Goal: Transaction & Acquisition: Purchase product/service

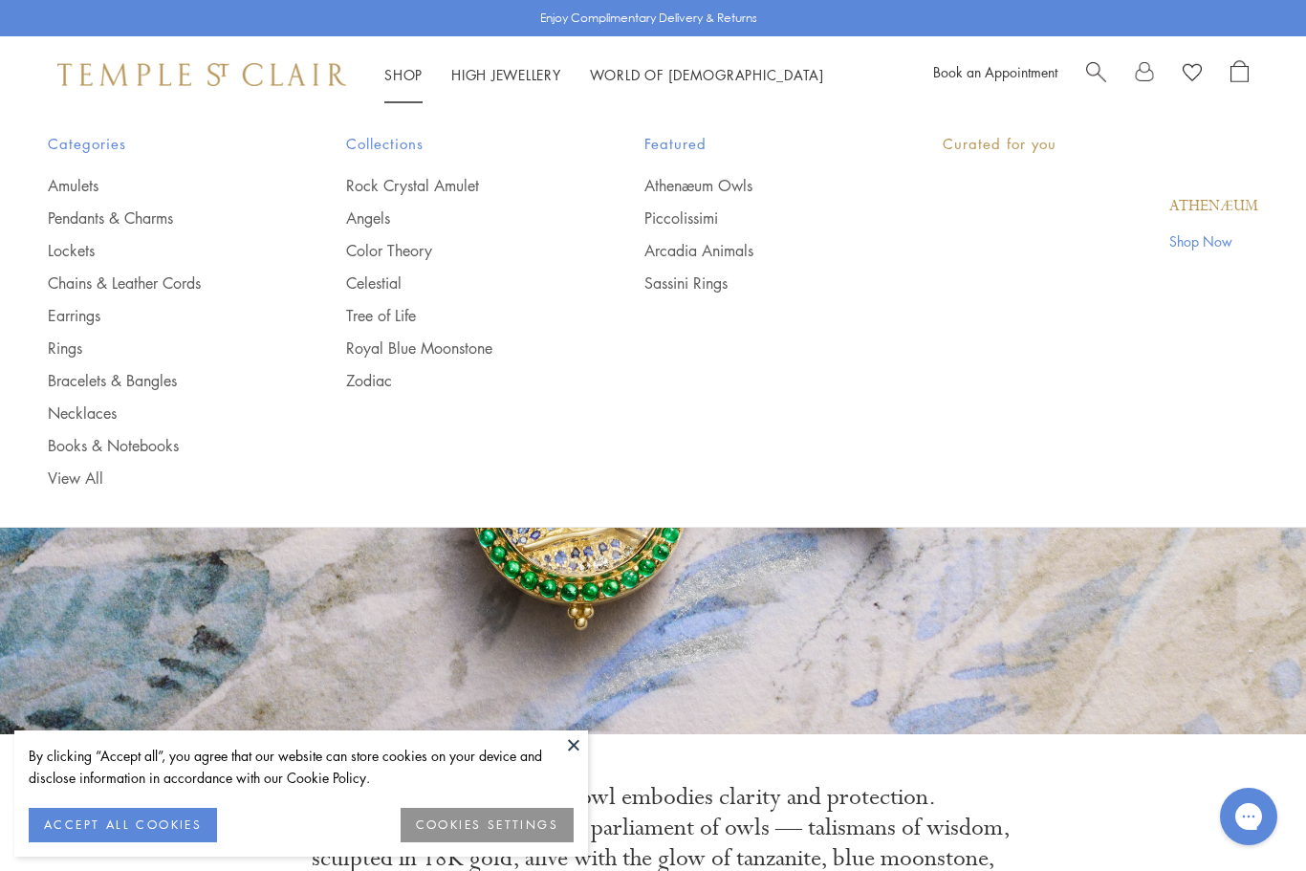
click at [403, 78] on link "Shop Shop" at bounding box center [403, 74] width 38 height 19
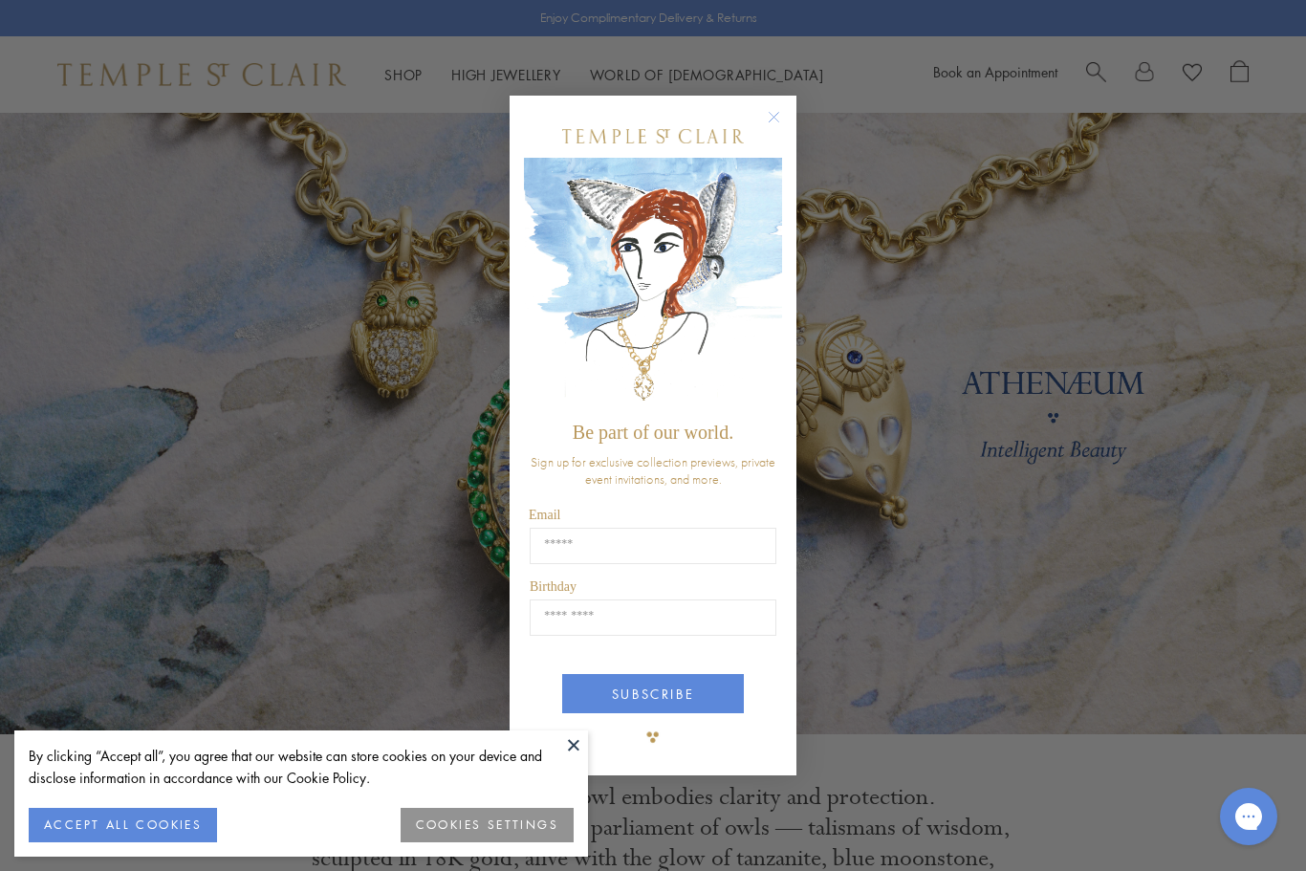
click at [71, 262] on div "Close dialog Be part of our world. Sign up for exclusive collection previews, p…" at bounding box center [653, 435] width 1306 height 871
click at [764, 121] on circle "Close dialog" at bounding box center [774, 116] width 23 height 23
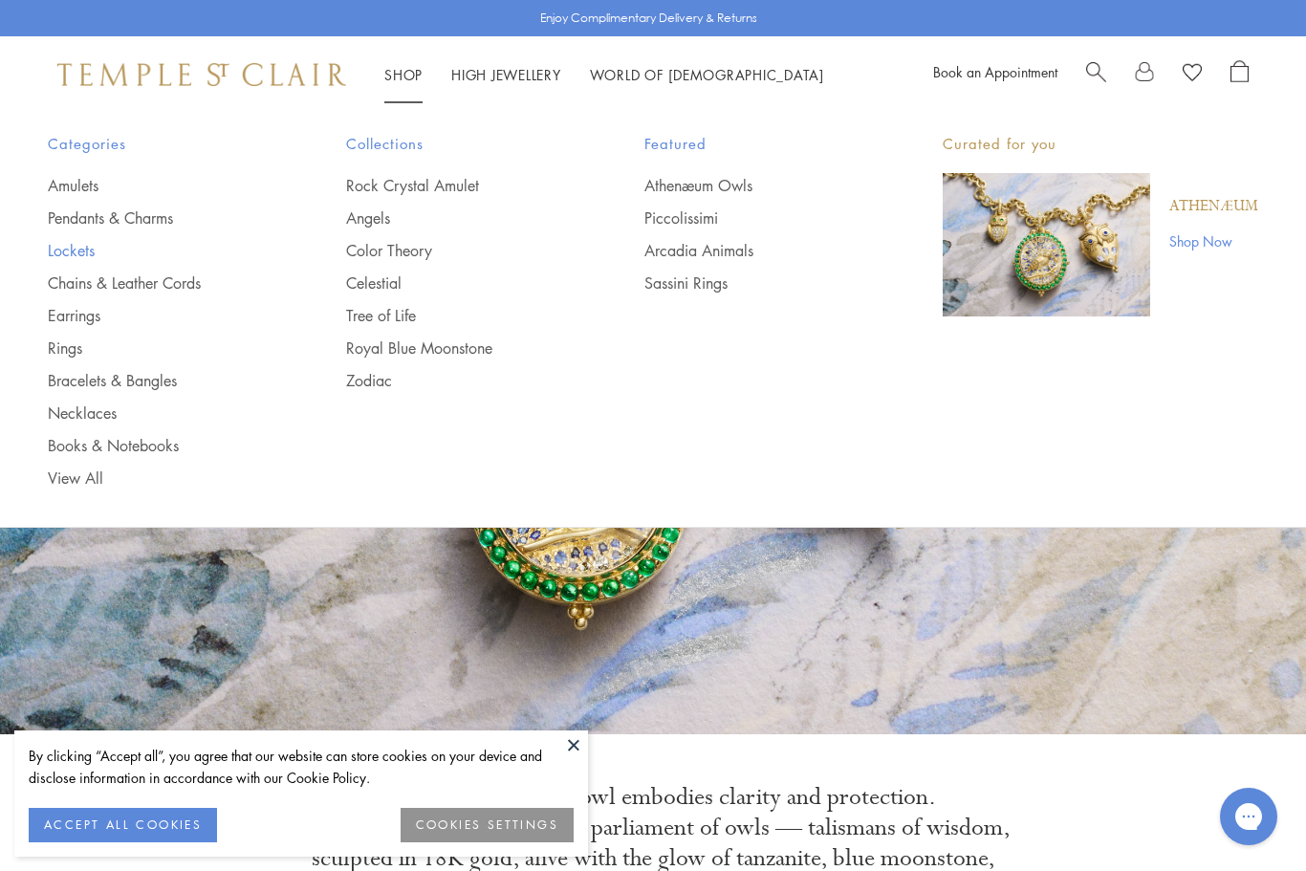
click at [48, 247] on link "Lockets" at bounding box center [159, 250] width 222 height 21
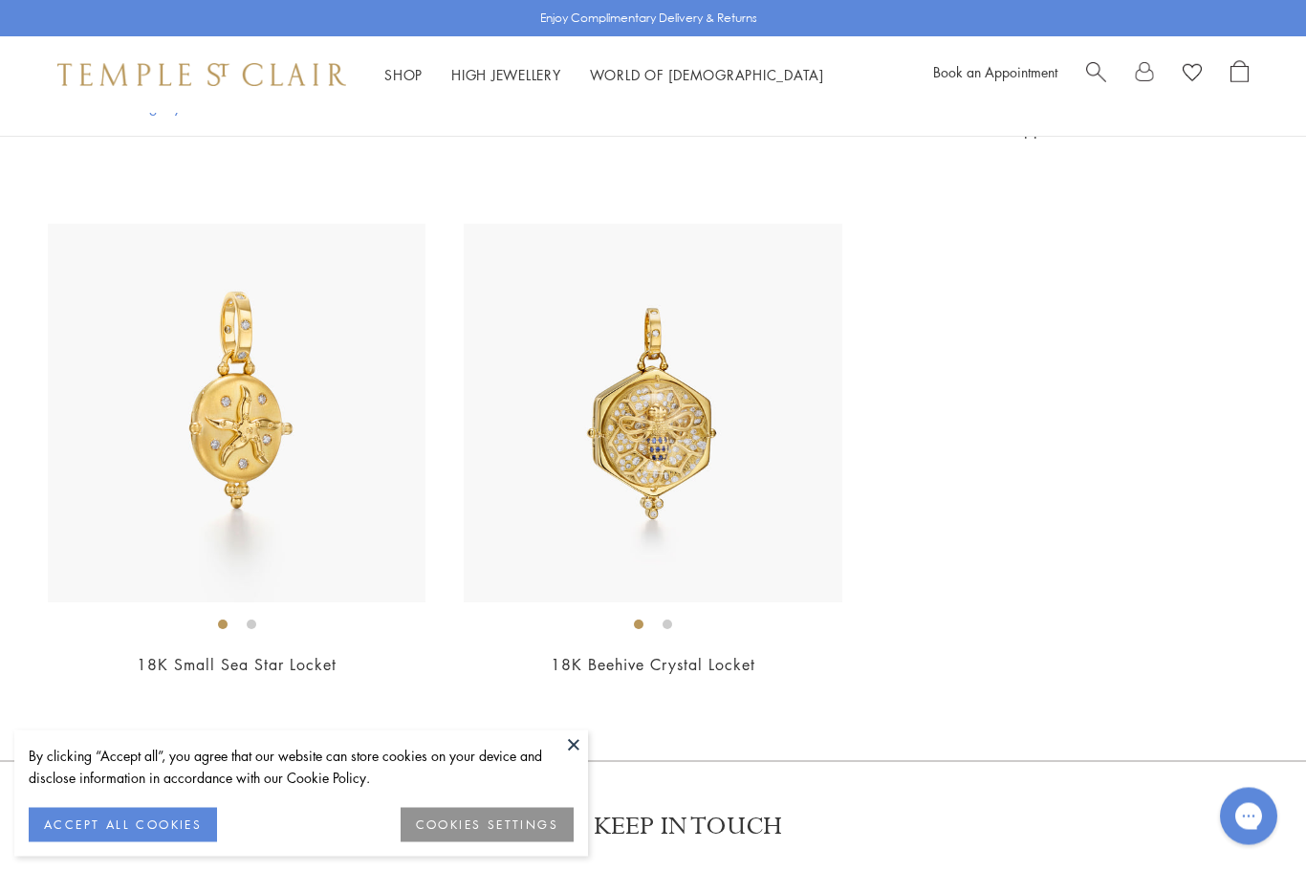
scroll to position [3340, 0]
click at [703, 523] on img at bounding box center [653, 413] width 378 height 378
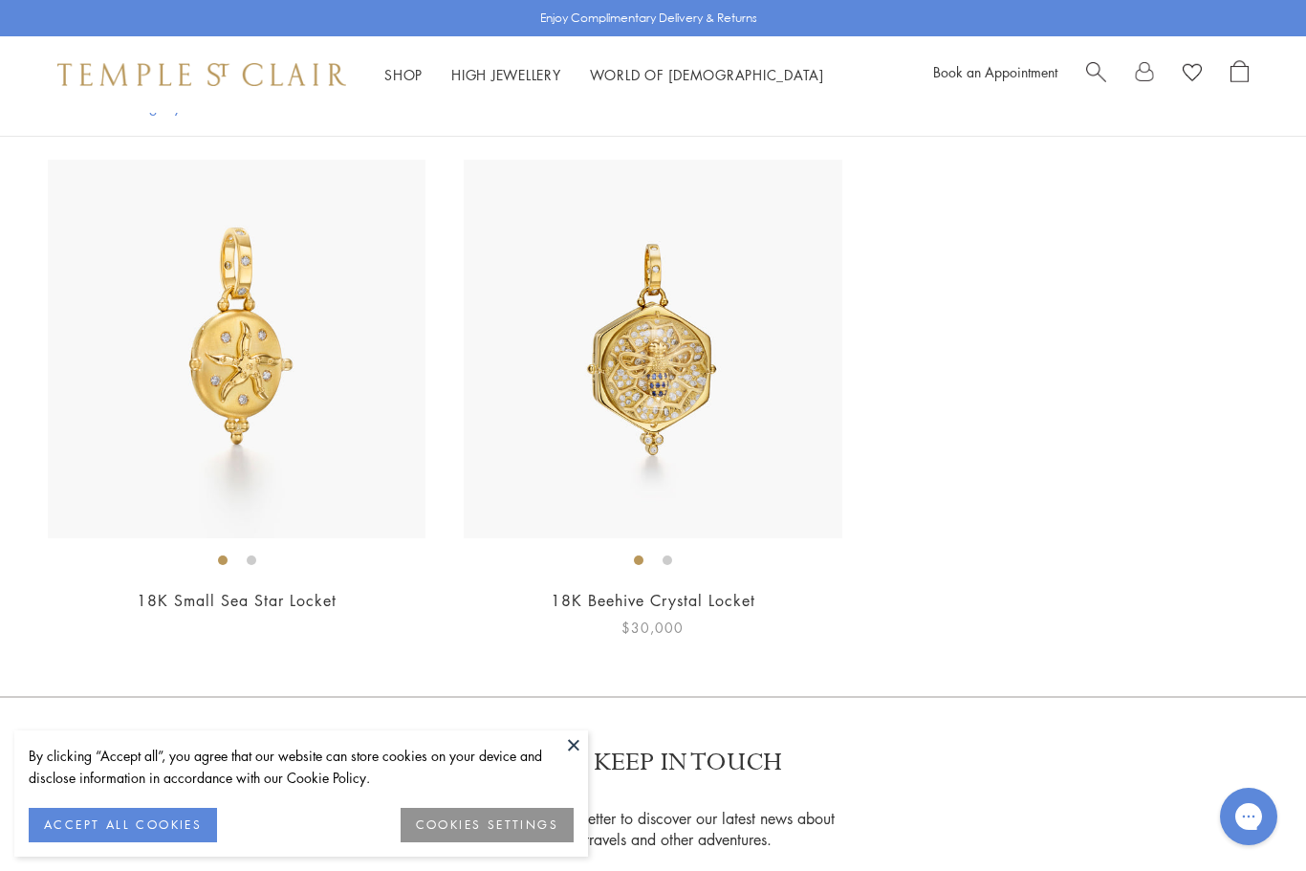
scroll to position [3329, 0]
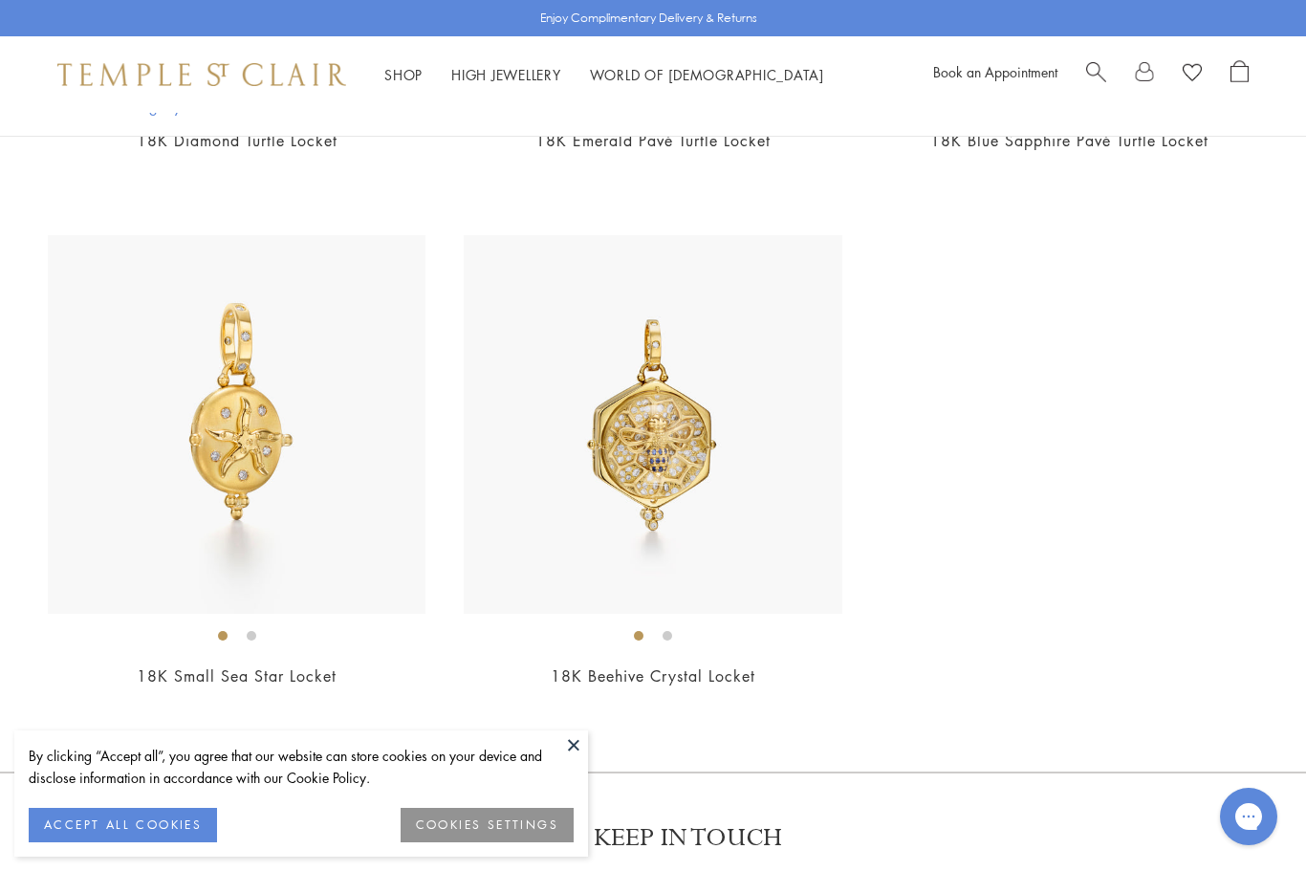
click at [501, 130] on div "Filter Sort Category Pendants Color Blue Gold Green Multicolored Pink Stone" at bounding box center [653, 106] width 1306 height 60
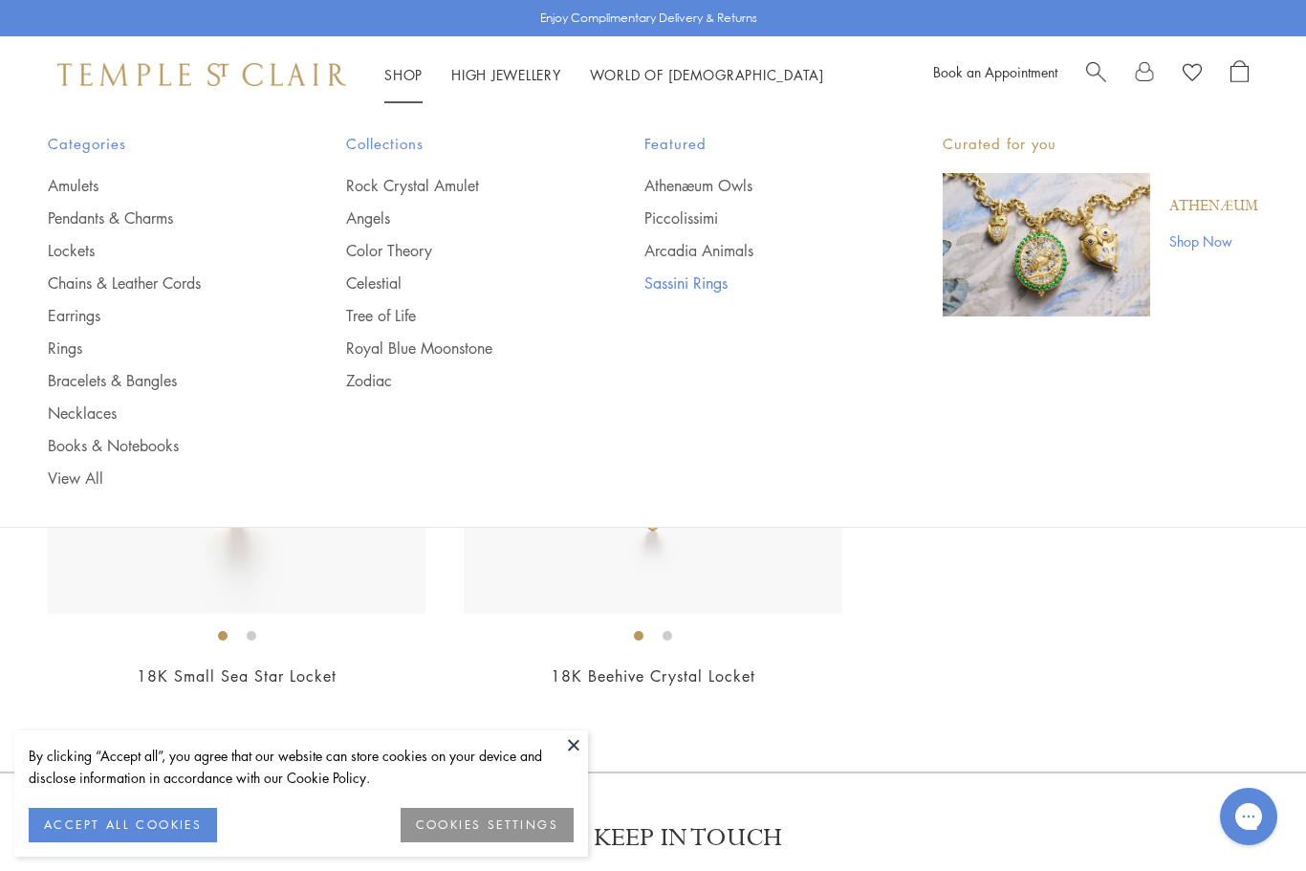
click at [651, 289] on link "Sassini Rings" at bounding box center [755, 282] width 222 height 21
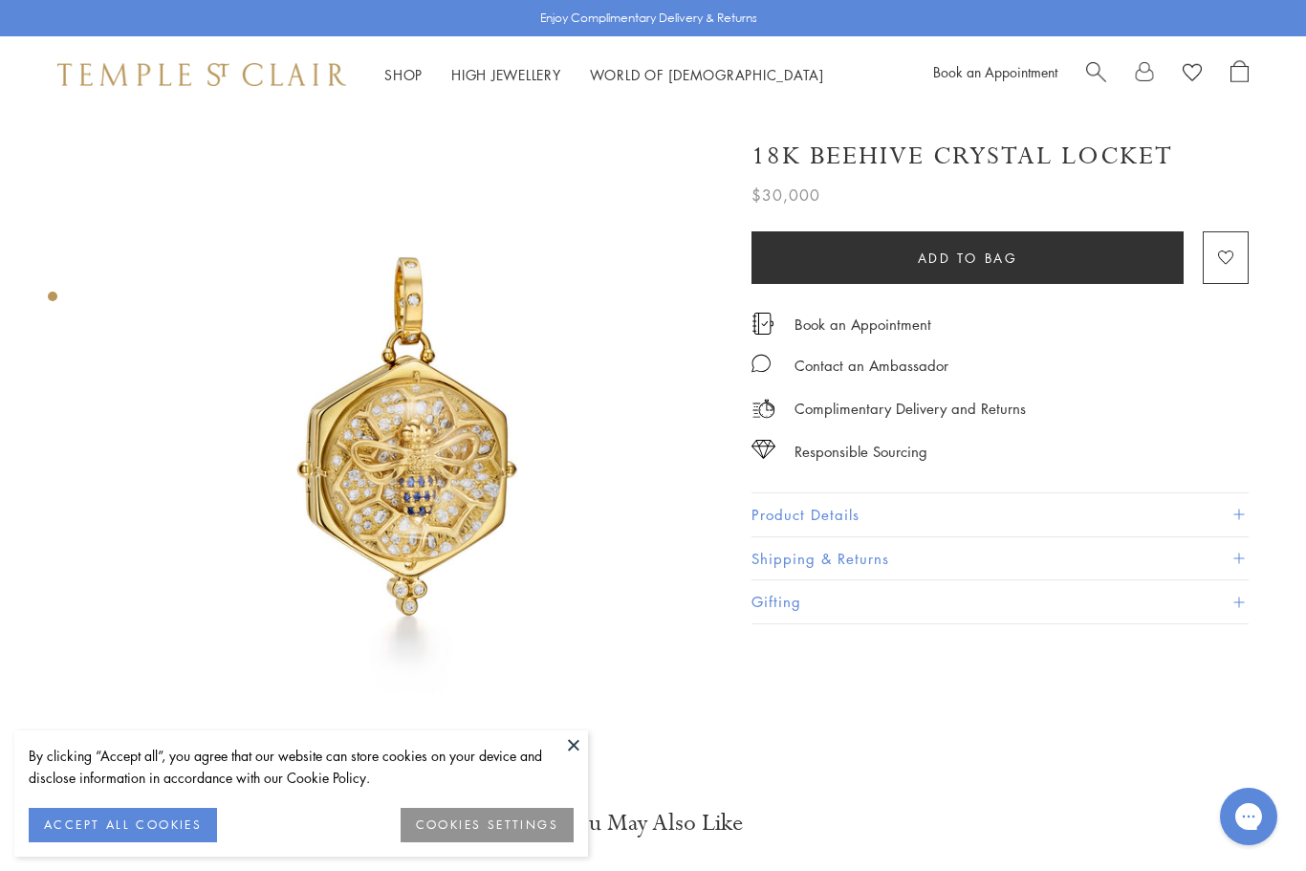
scroll to position [0, 4]
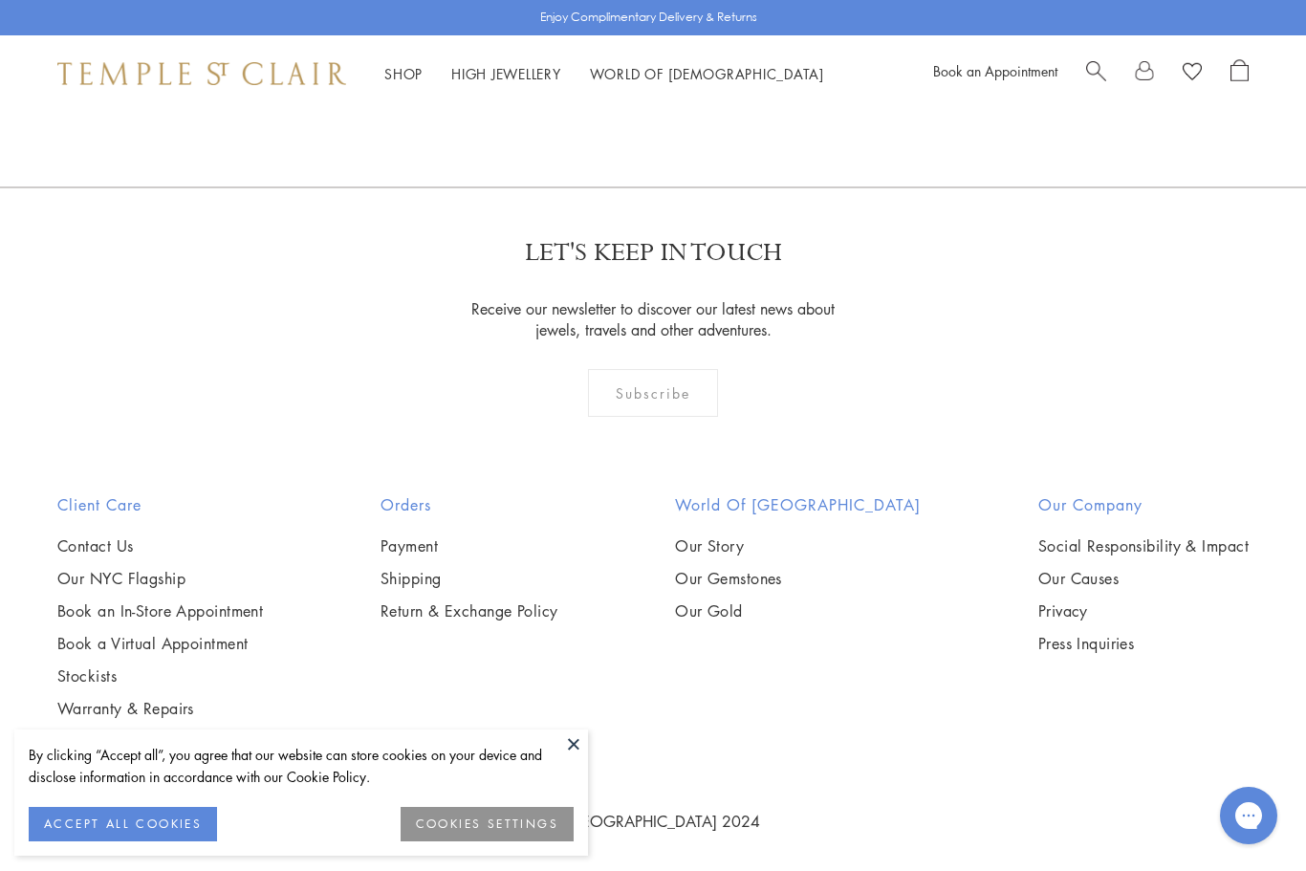
scroll to position [3570, 0]
